Goal: Task Accomplishment & Management: Complete application form

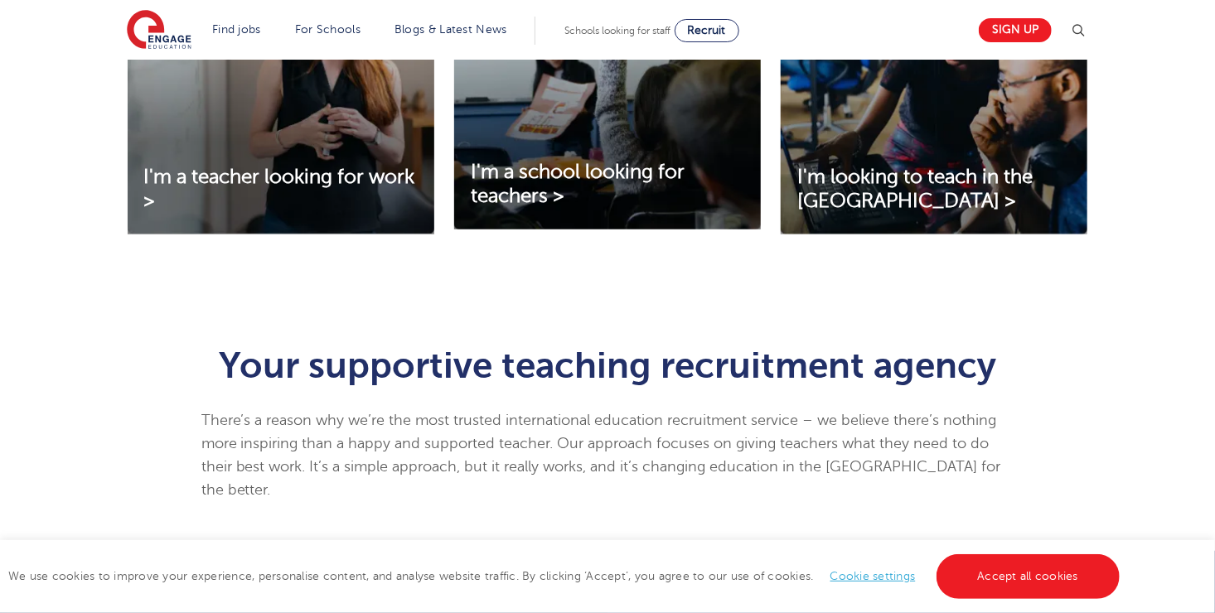
scroll to position [648, 0]
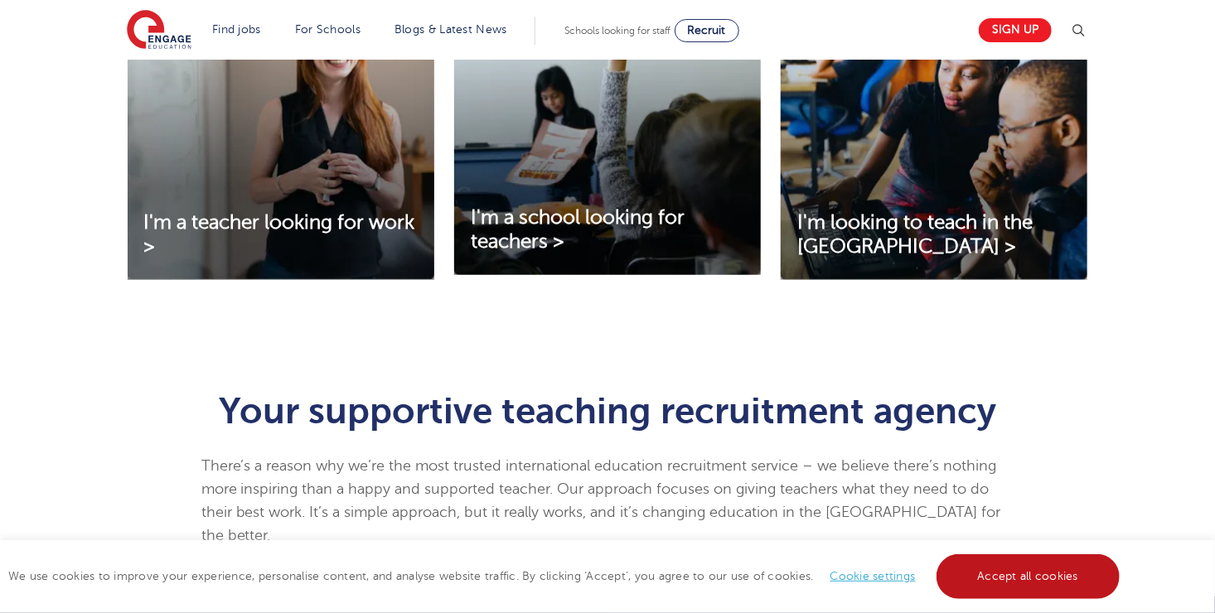
click at [1012, 590] on link "Accept all cookies" at bounding box center [1028, 576] width 184 height 45
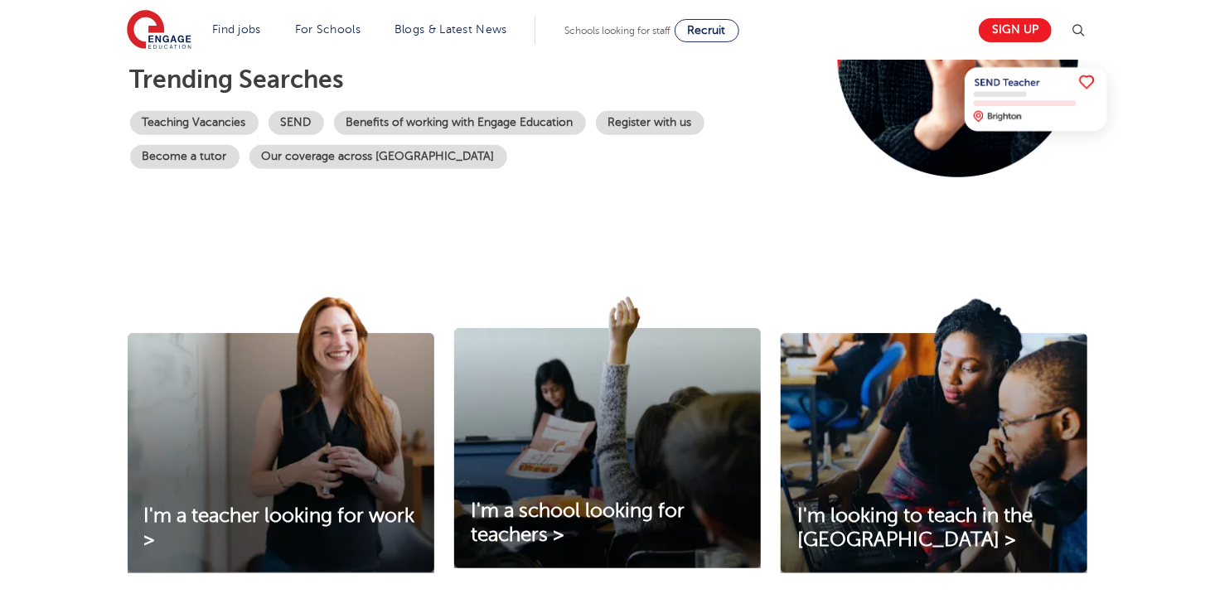
scroll to position [212, 0]
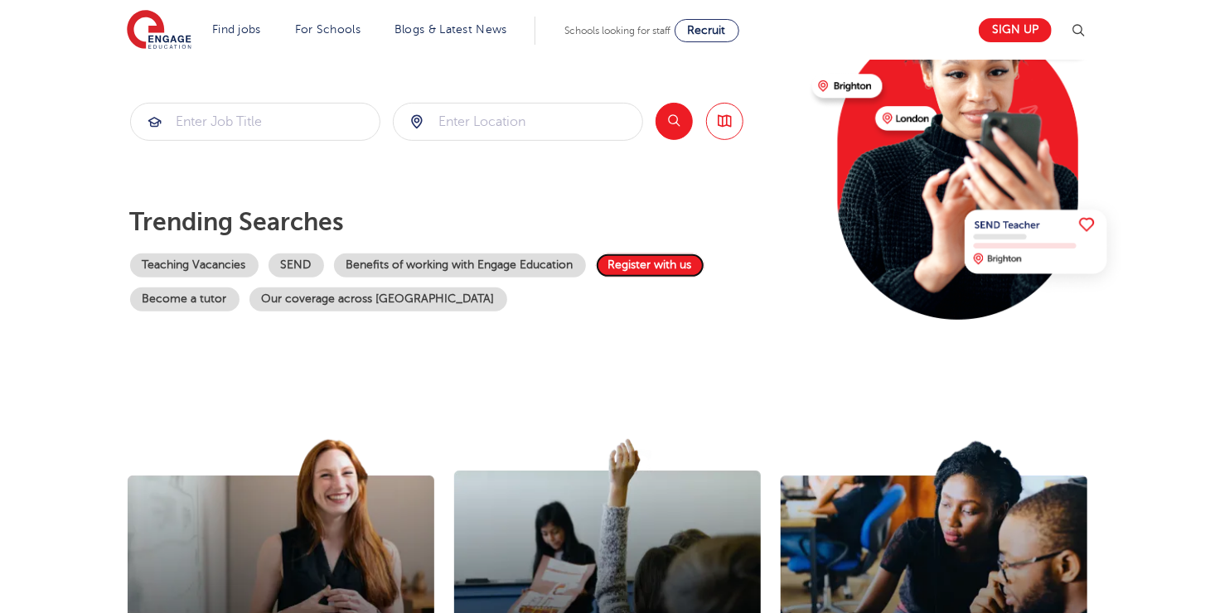
click at [674, 264] on link "Register with us" at bounding box center [650, 266] width 109 height 24
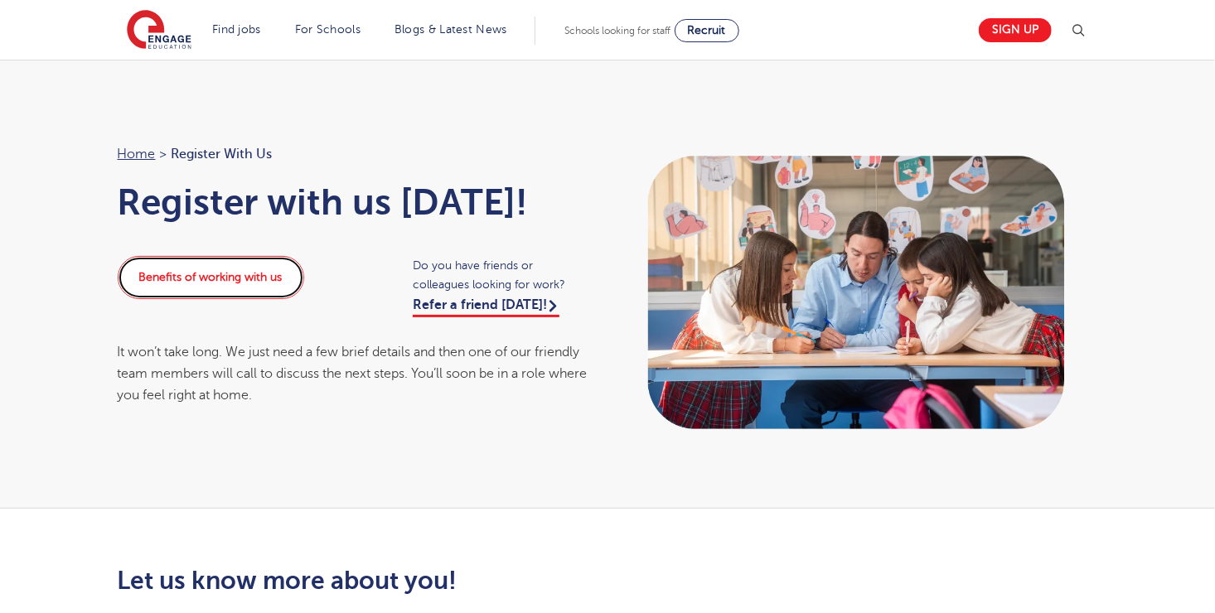
click at [263, 280] on link "Benefits of working with us" at bounding box center [211, 277] width 186 height 43
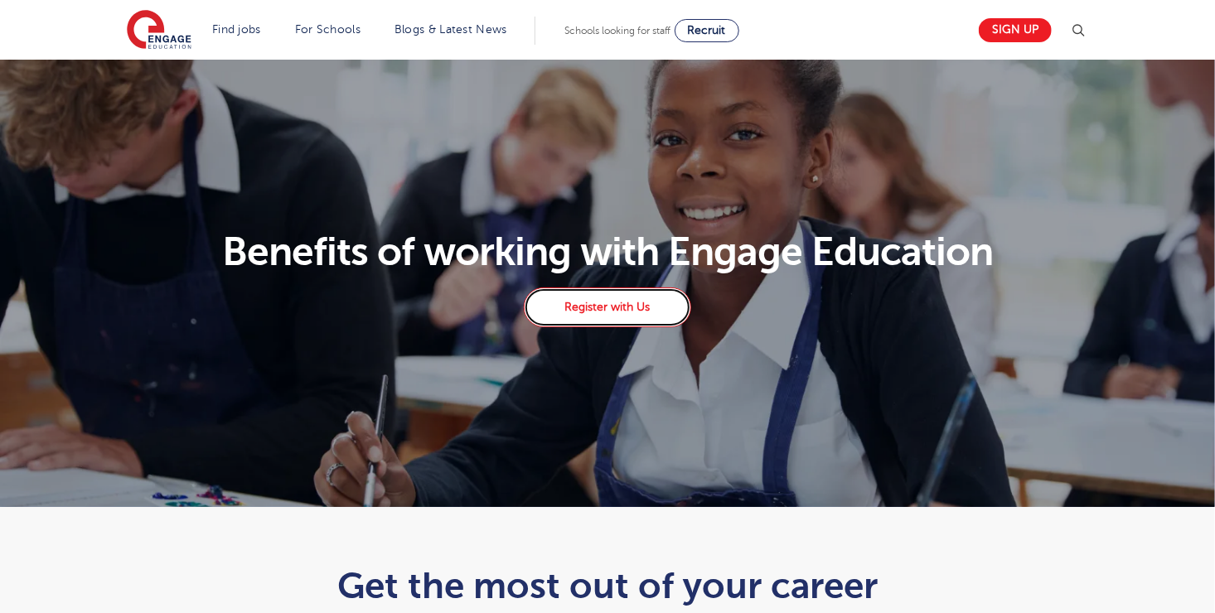
click at [630, 304] on link "Register with Us" at bounding box center [607, 307] width 167 height 40
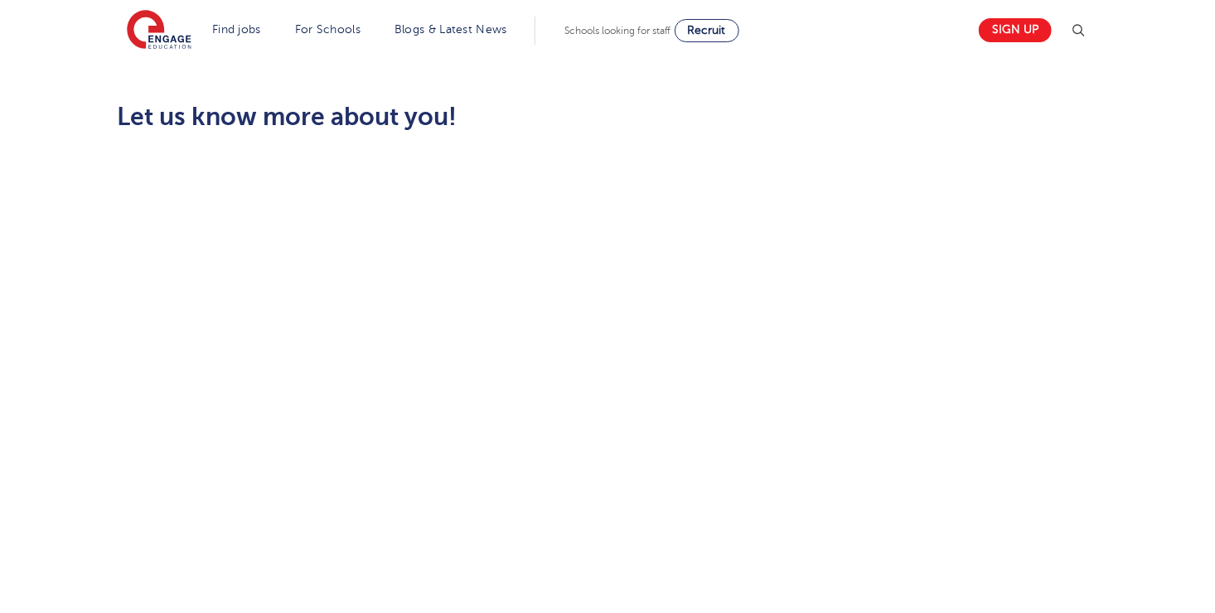
scroll to position [530, 0]
click at [1004, 296] on div "Let us know more about you!" at bounding box center [607, 474] width 1005 height 877
click at [849, 467] on div "Let us know more about you!" at bounding box center [607, 474] width 1005 height 877
drag, startPoint x: 1214, startPoint y: 296, endPoint x: 1214, endPoint y: 265, distance: 30.7
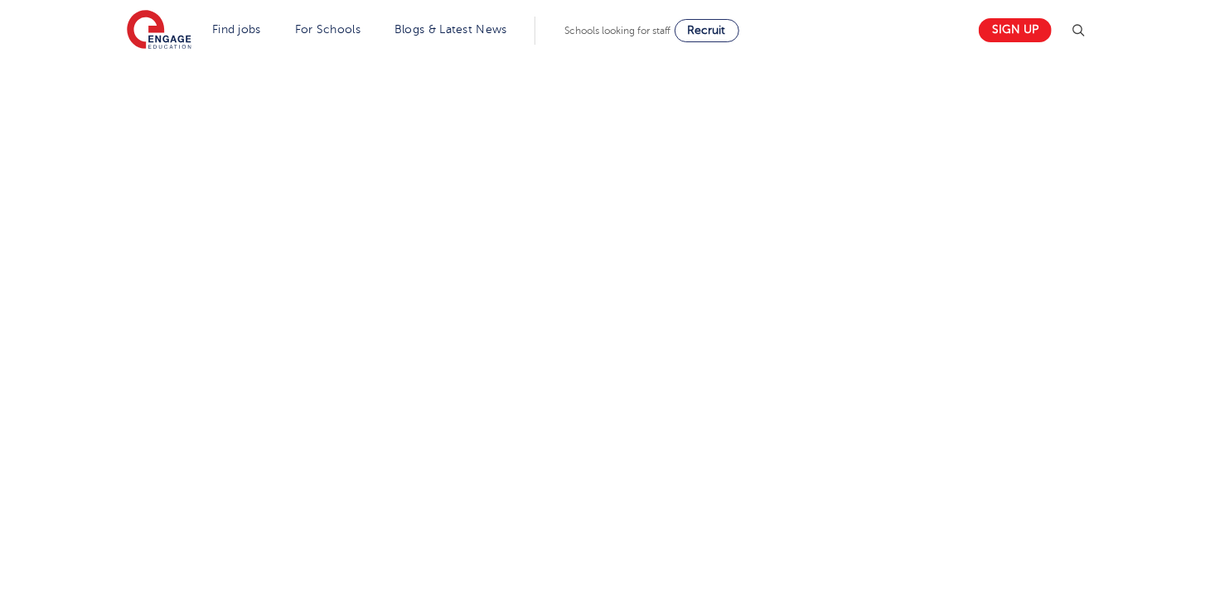
click at [1214, 265] on div "Let us know more about you!" at bounding box center [607, 195] width 1215 height 859
